Goal: Task Accomplishment & Management: Use online tool/utility

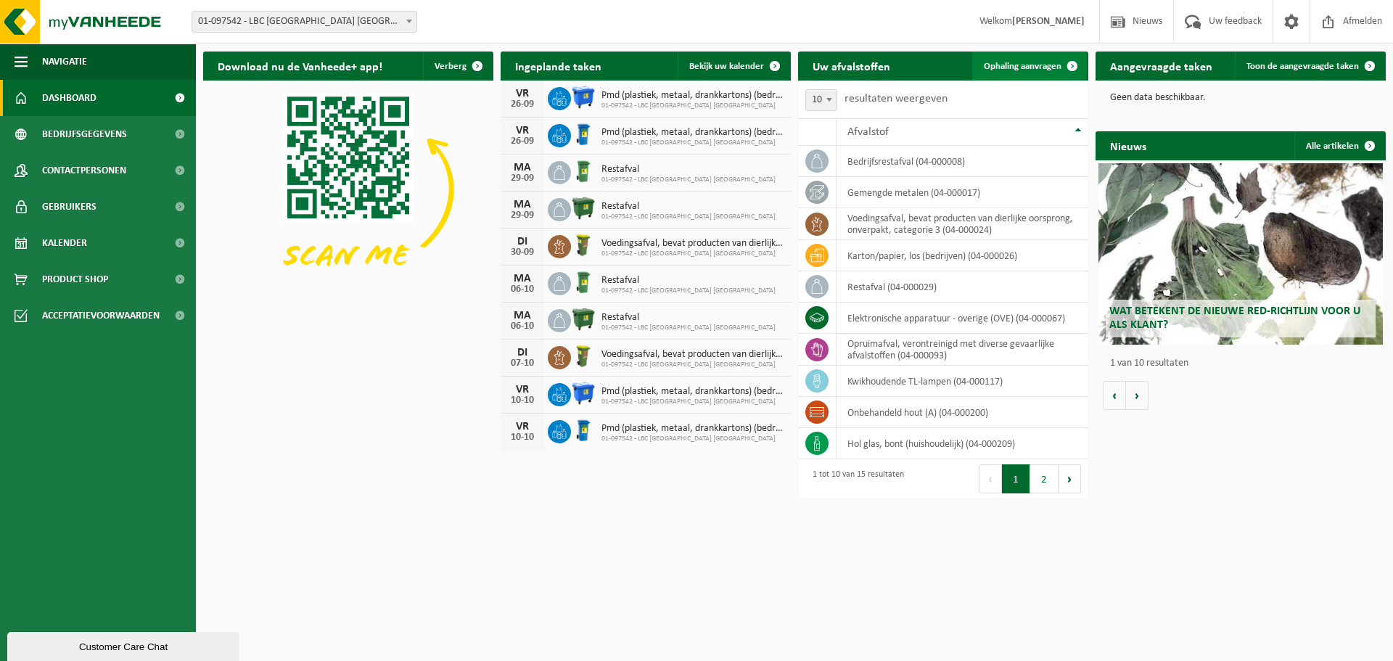
click at [1007, 67] on span "Ophaling aanvragen" at bounding box center [1023, 66] width 78 height 9
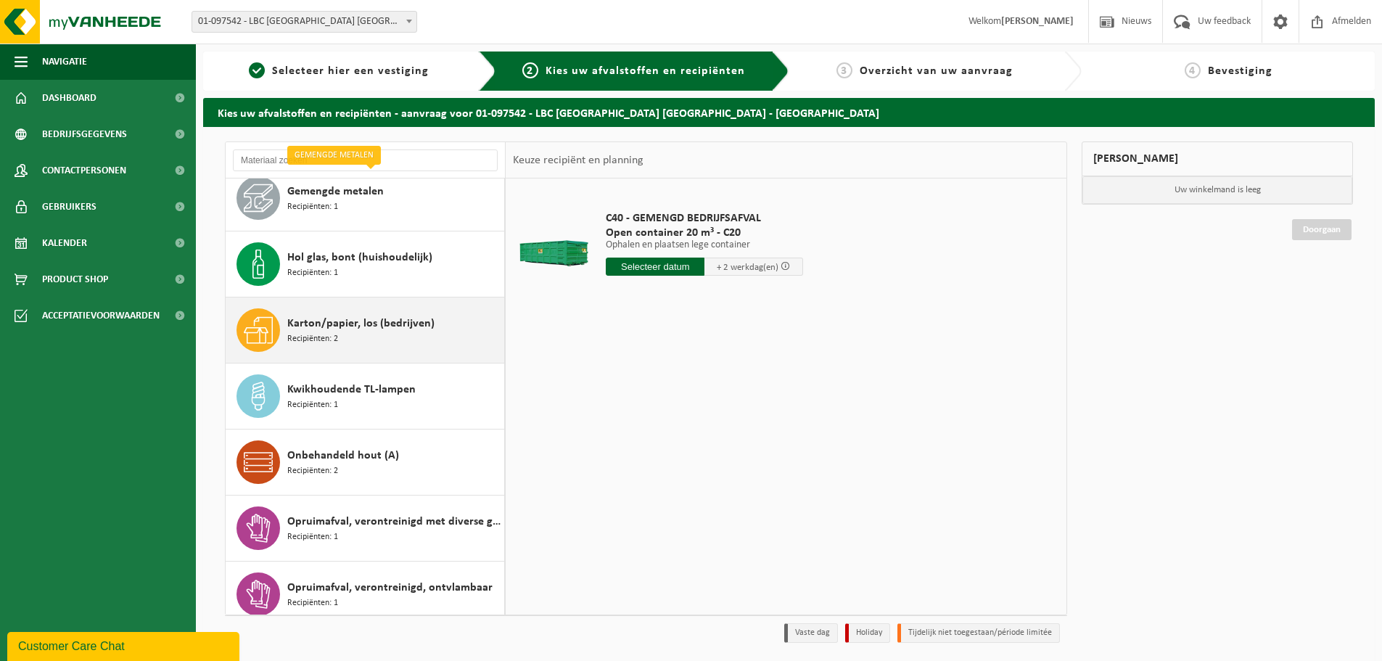
scroll to position [218, 0]
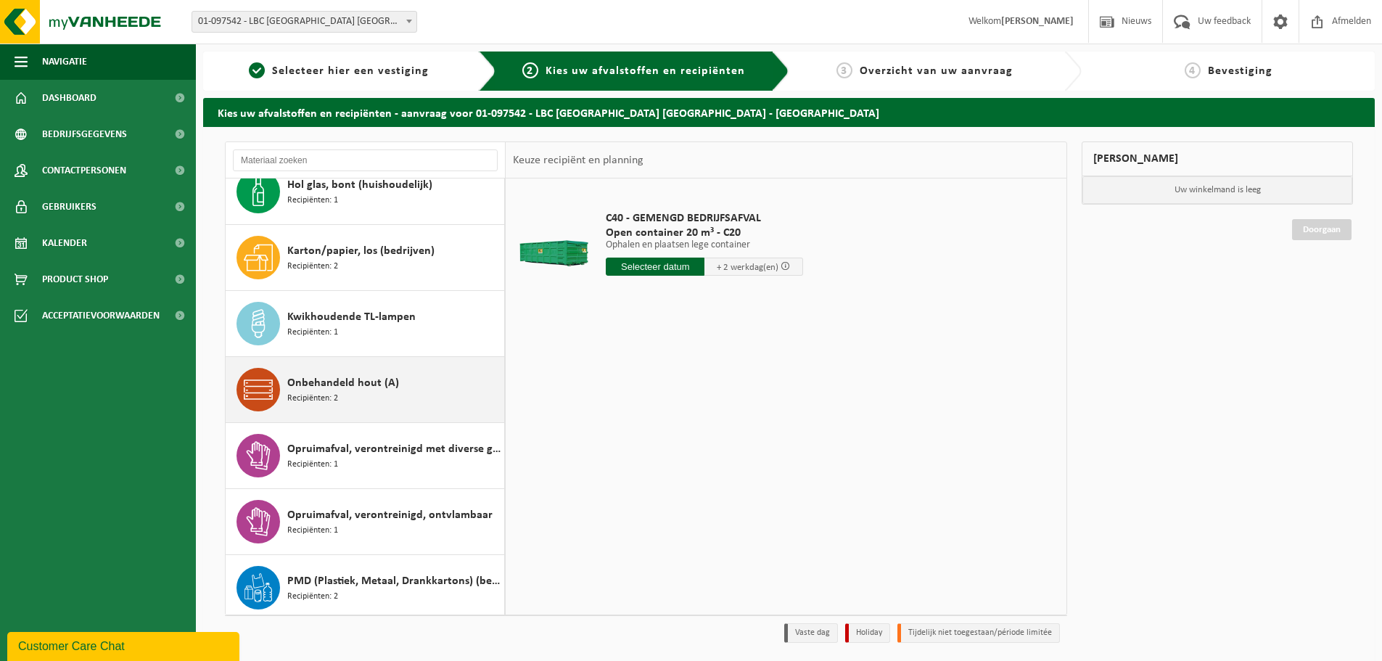
click at [348, 392] on div "Onbehandeld hout (A) Recipiënten: 2" at bounding box center [393, 390] width 213 height 44
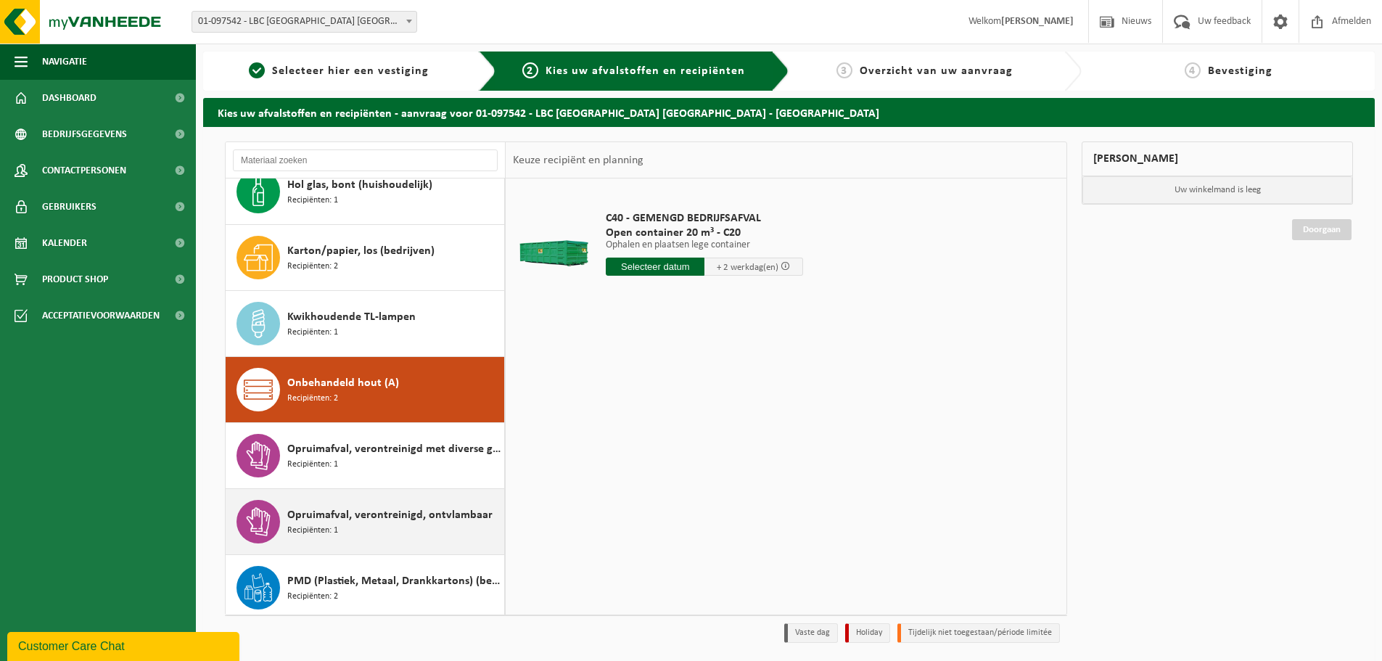
scroll to position [396, 0]
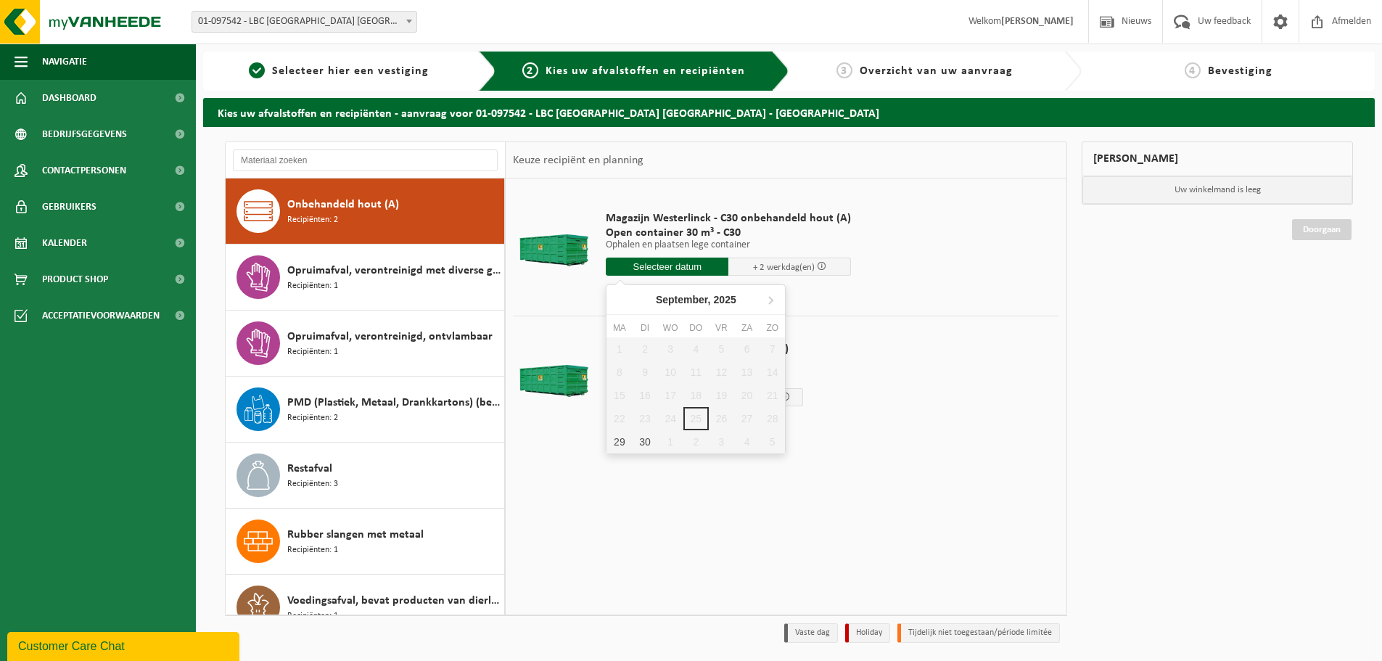
click at [679, 271] on input "text" at bounding box center [667, 266] width 123 height 18
click at [625, 437] on div "29" at bounding box center [618, 441] width 25 height 23
type input "Van [DATE]"
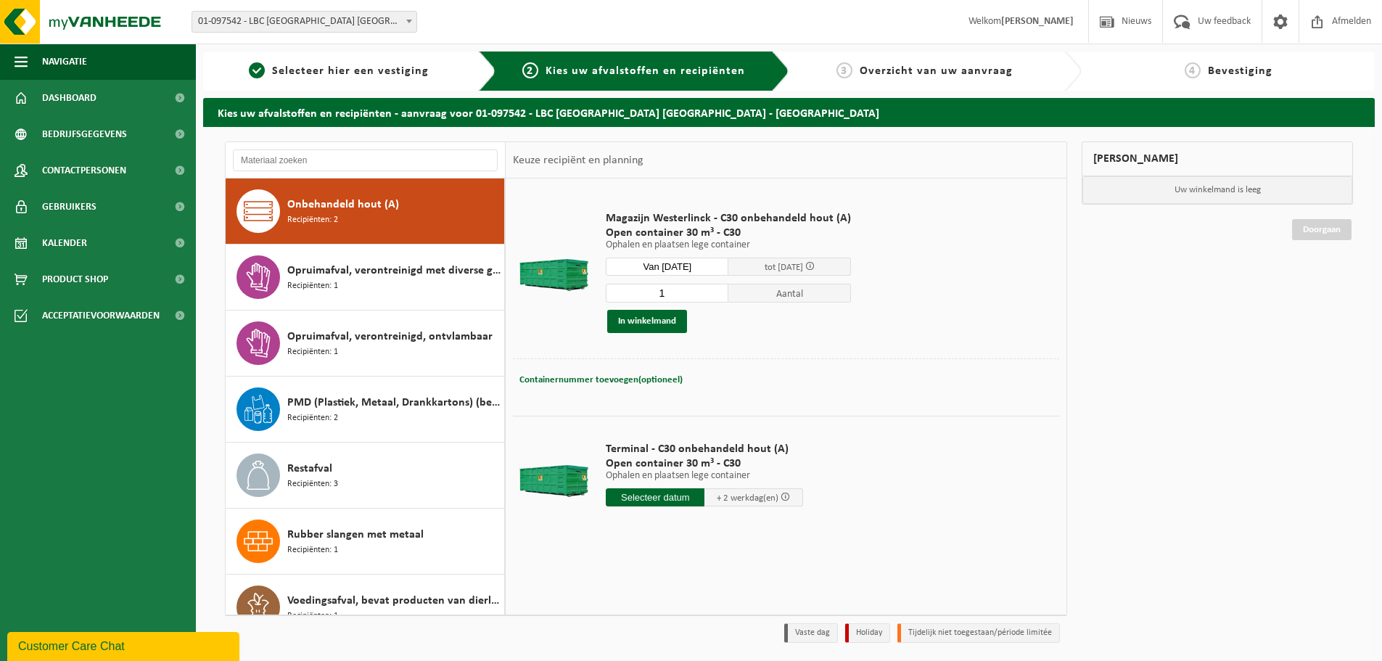
click at [652, 501] on input "text" at bounding box center [655, 497] width 99 height 18
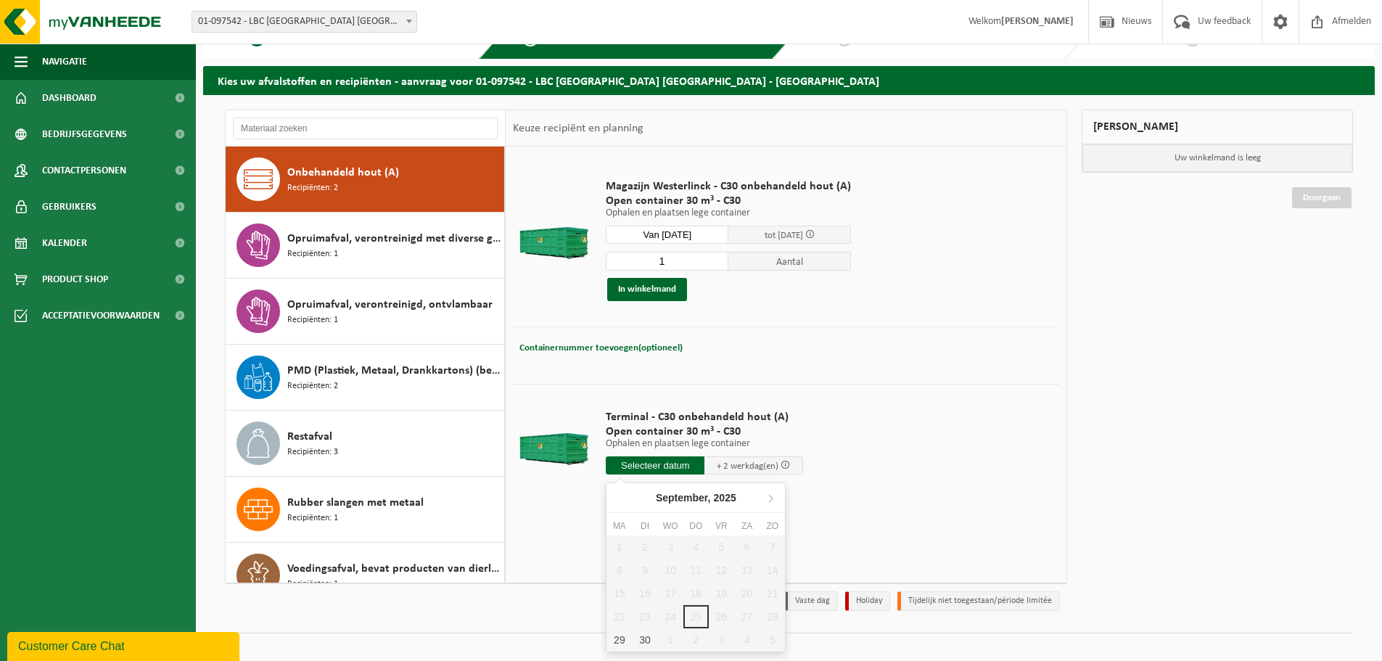
scroll to position [48, 0]
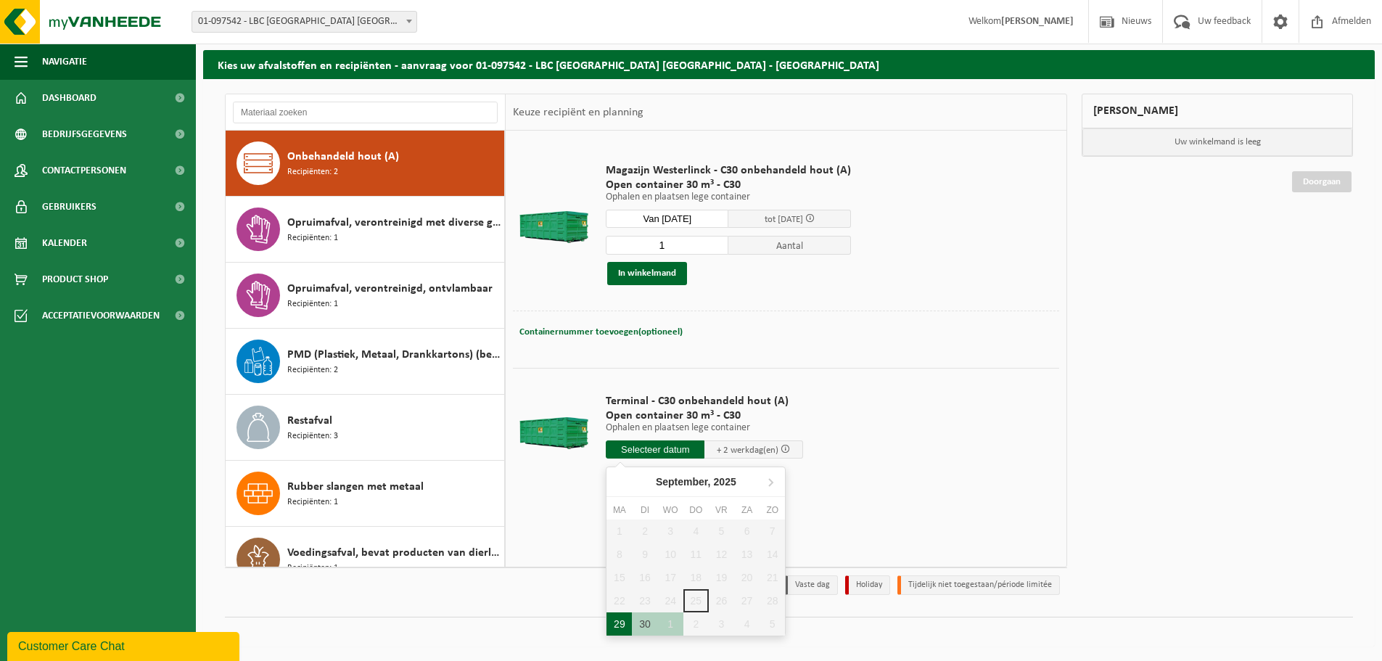
click at [620, 620] on div "29" at bounding box center [618, 623] width 25 height 23
type input "Van [DATE]"
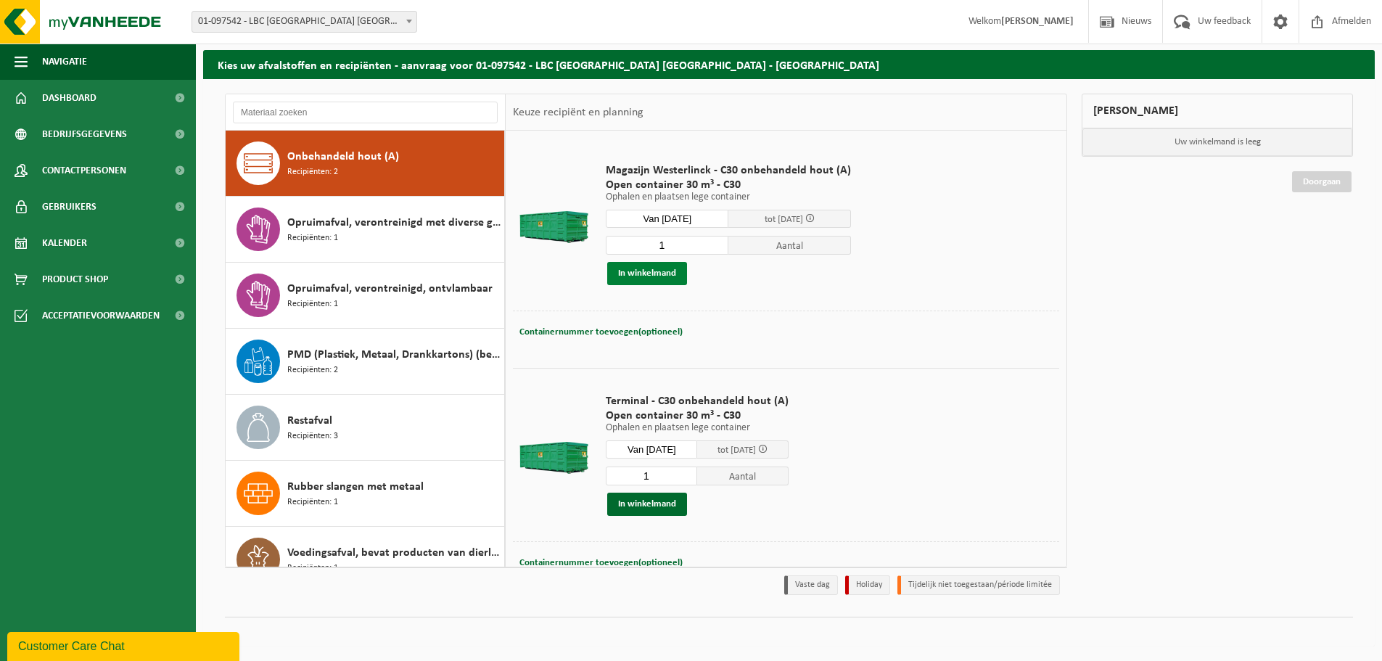
click at [635, 275] on button "In winkelmand" at bounding box center [647, 273] width 80 height 23
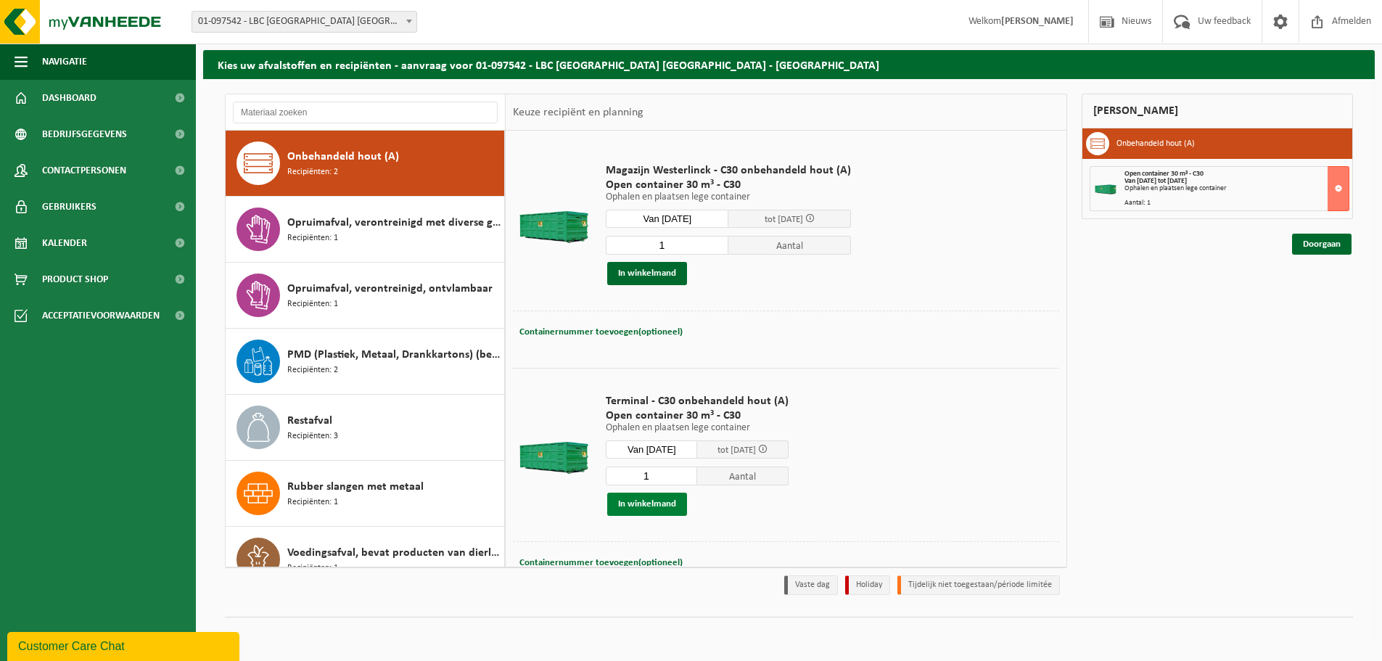
click at [665, 506] on button "In winkelmand" at bounding box center [647, 503] width 80 height 23
click at [1319, 297] on link "Doorgaan" at bounding box center [1321, 296] width 59 height 21
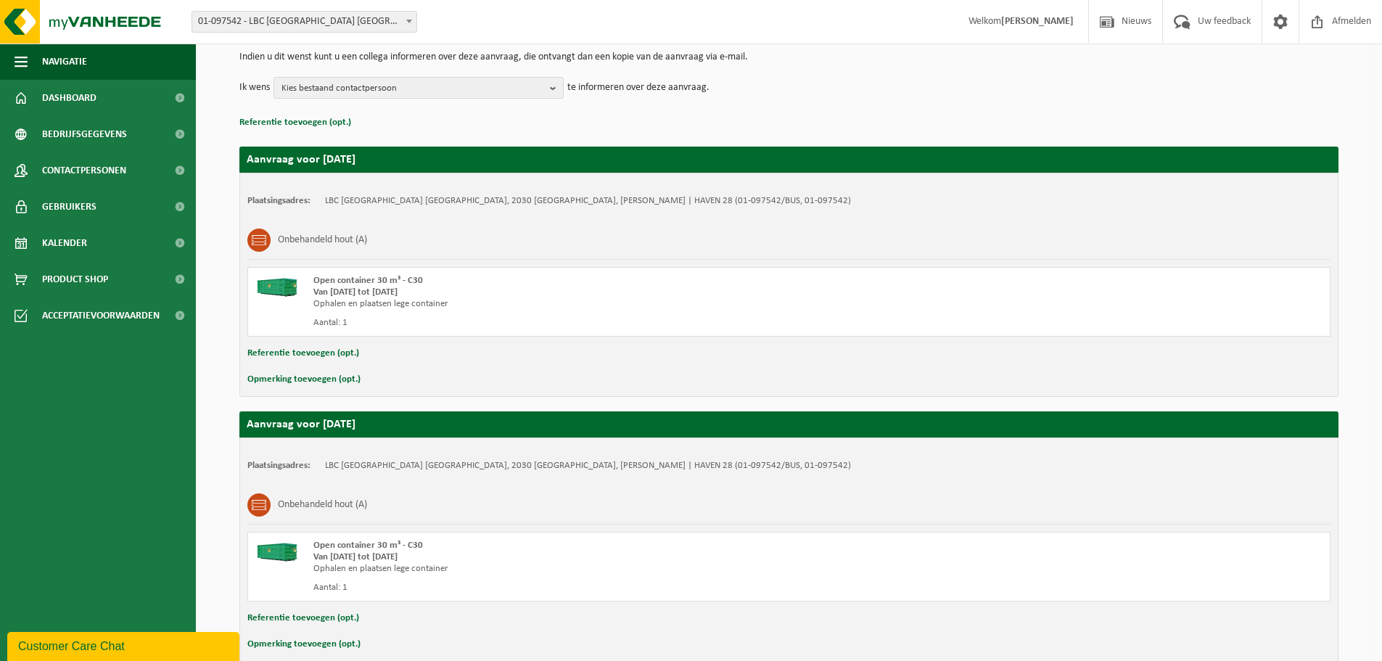
scroll to position [9, 0]
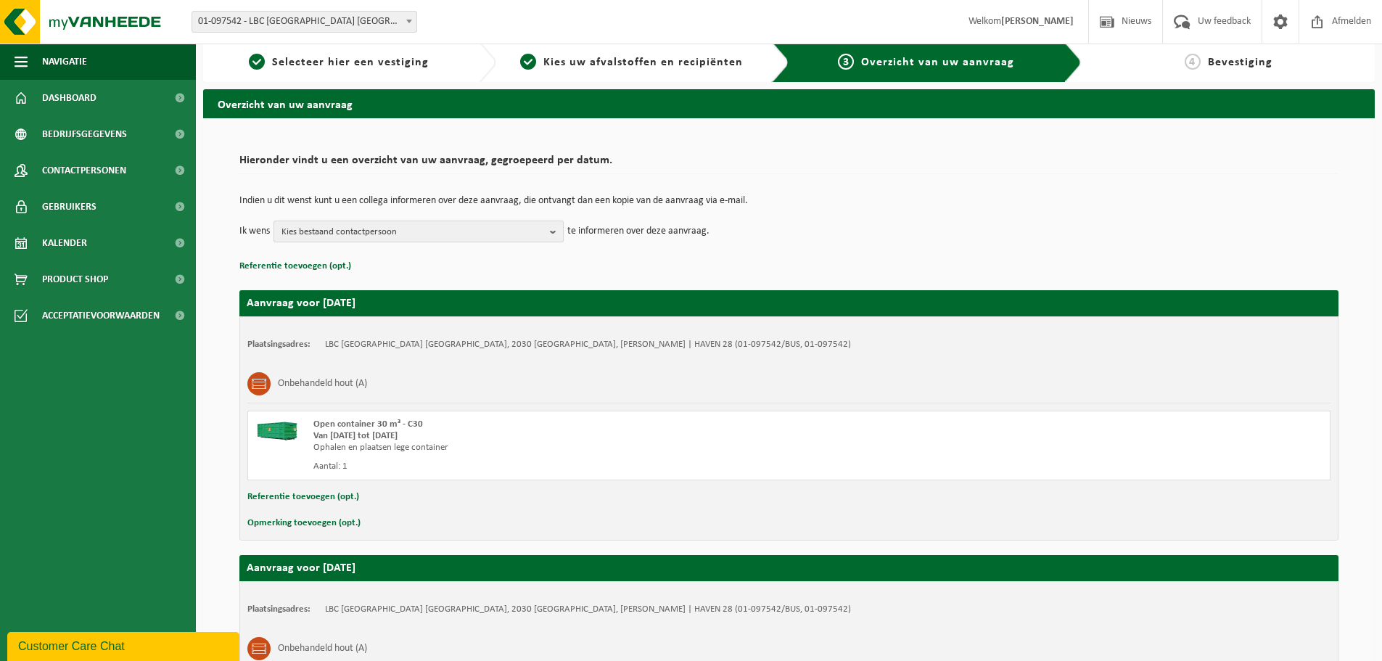
click at [554, 228] on b "button" at bounding box center [556, 231] width 13 height 20
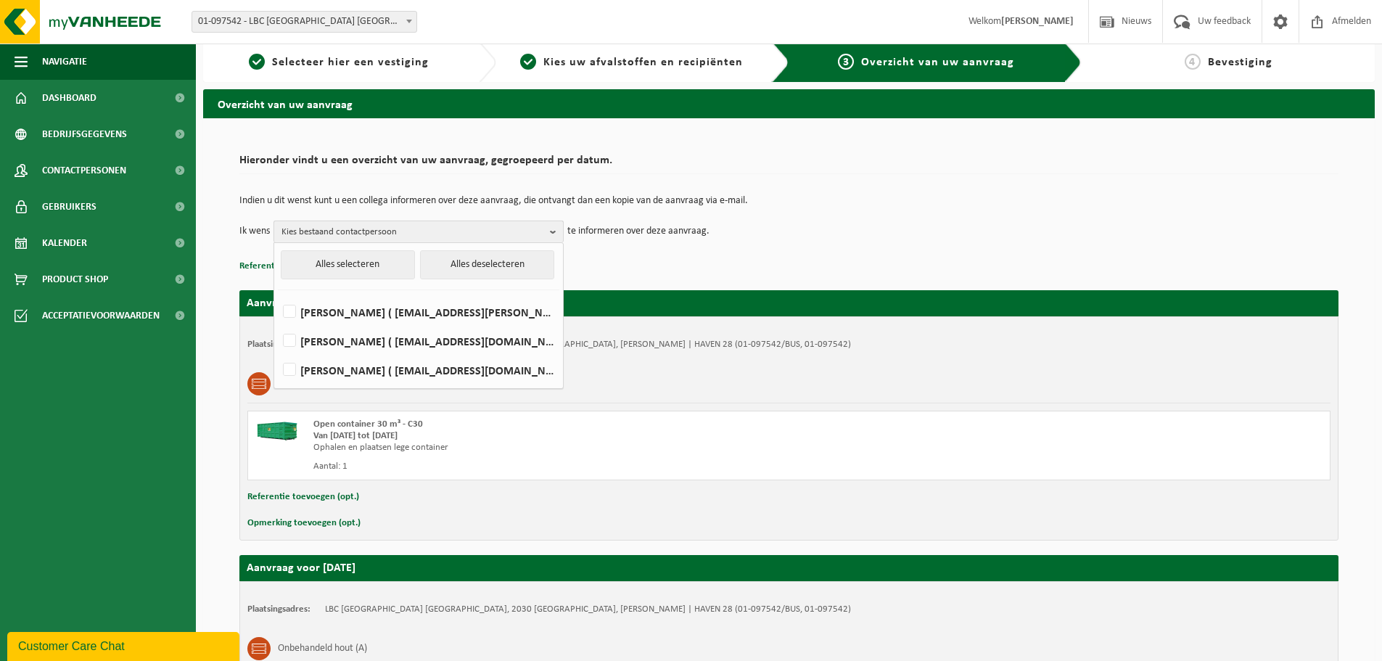
click at [549, 231] on button "Kies bestaand contactpersoon" at bounding box center [418, 231] width 290 height 22
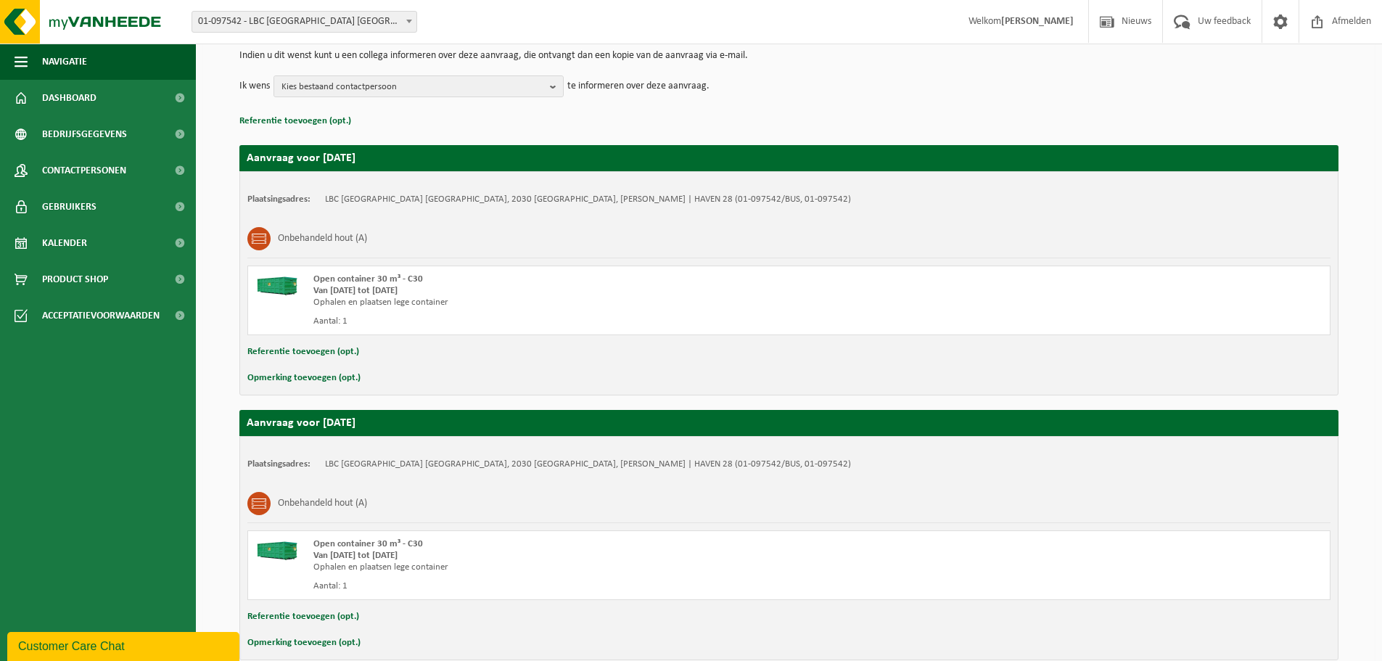
scroll to position [226, 0]
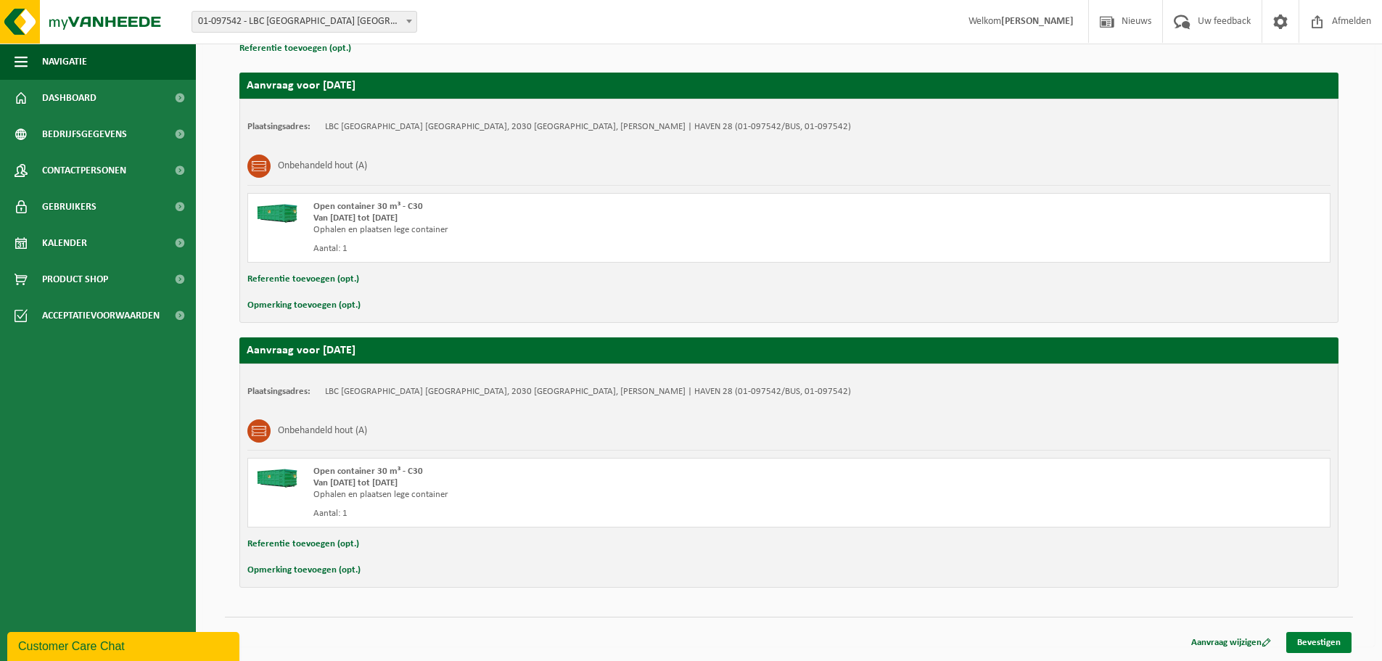
click at [1301, 640] on link "Bevestigen" at bounding box center [1318, 642] width 65 height 21
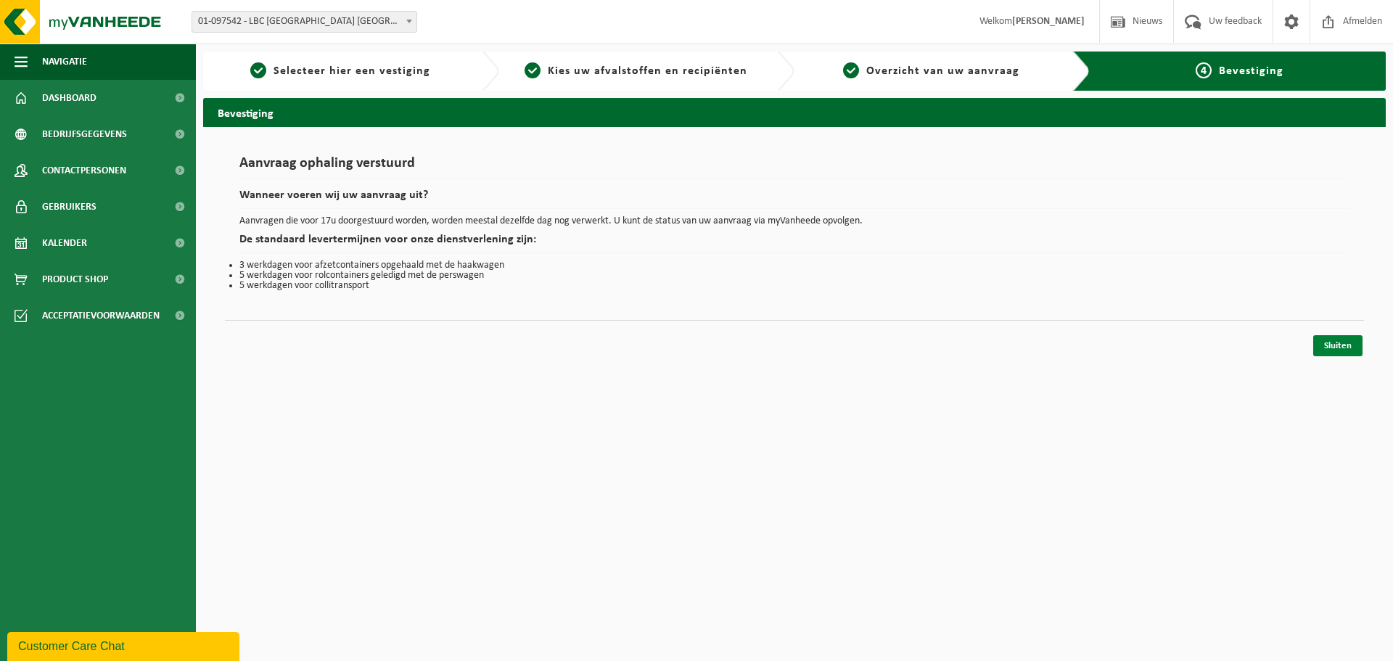
click at [1336, 342] on link "Sluiten" at bounding box center [1337, 345] width 49 height 21
